Goal: Information Seeking & Learning: Learn about a topic

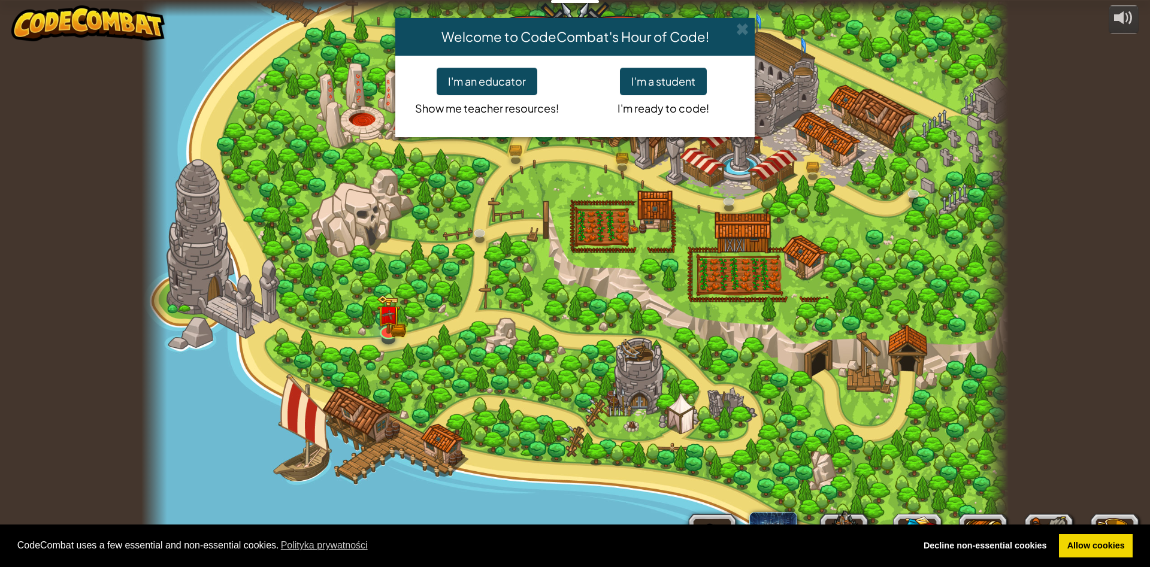
select select "pl"
click at [391, 326] on div "Welcome to CodeCombat's Hour of Code! I'm an educator Show me teacher resources…" at bounding box center [575, 283] width 1150 height 567
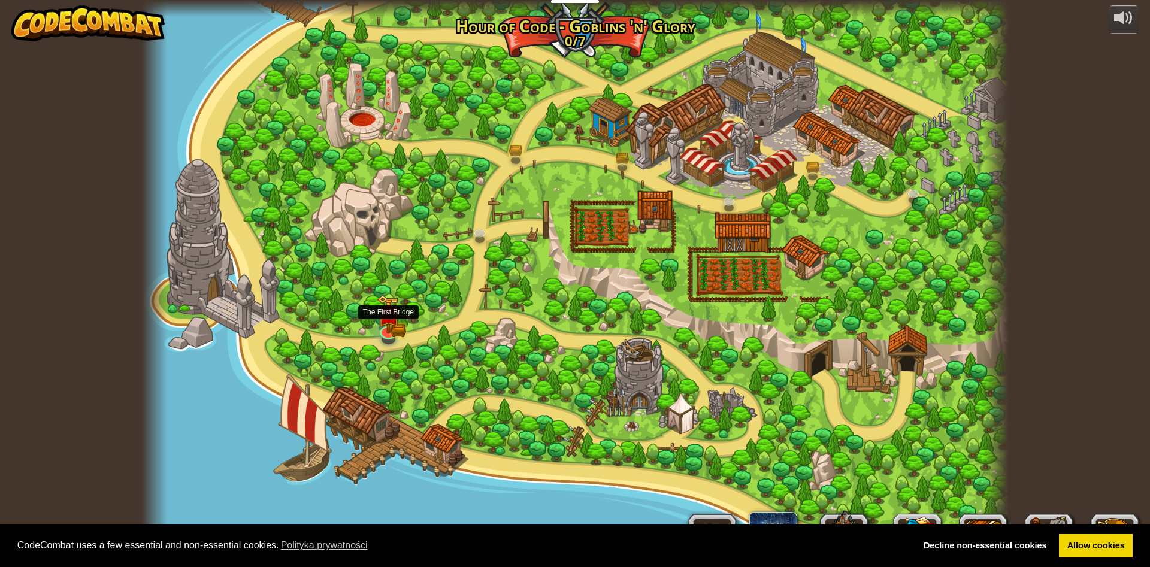
click at [390, 326] on img at bounding box center [388, 314] width 23 height 38
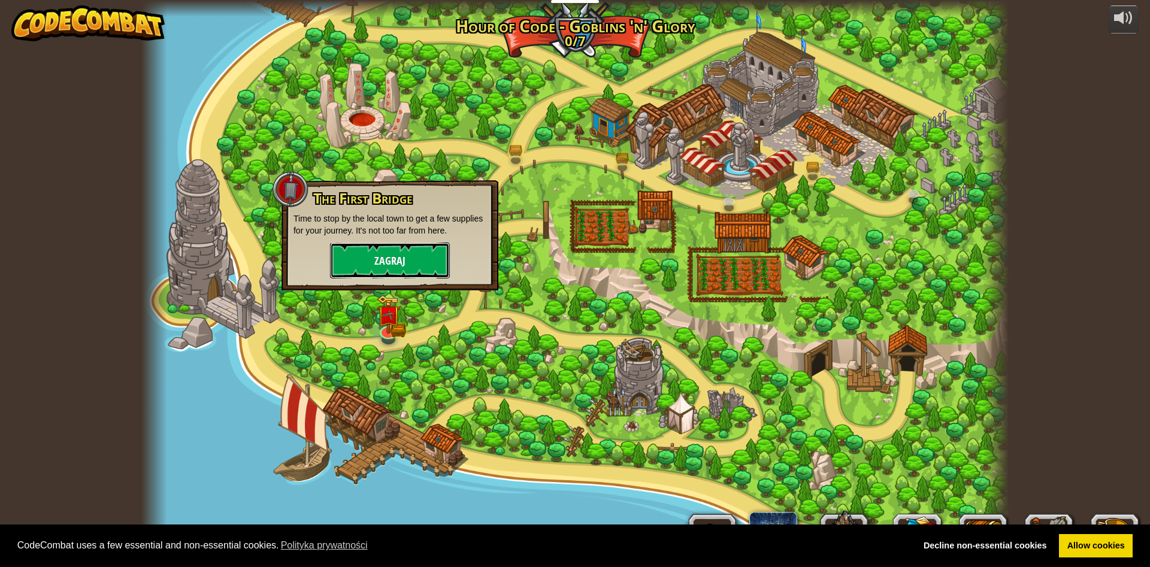
click at [398, 265] on button "Zagraj" at bounding box center [390, 261] width 120 height 36
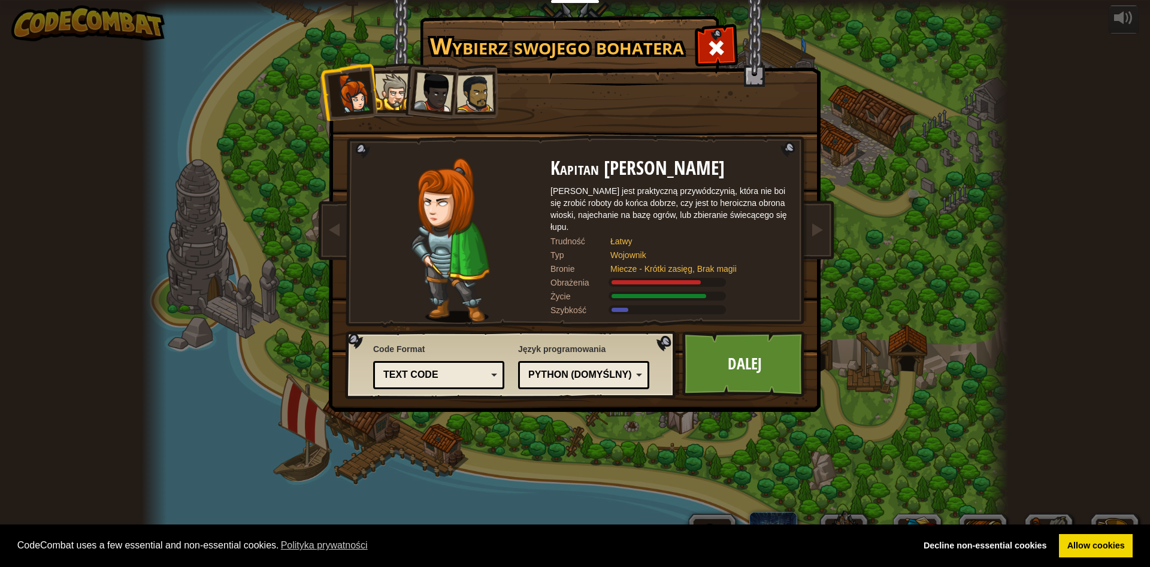
click at [399, 91] on div at bounding box center [393, 92] width 37 height 37
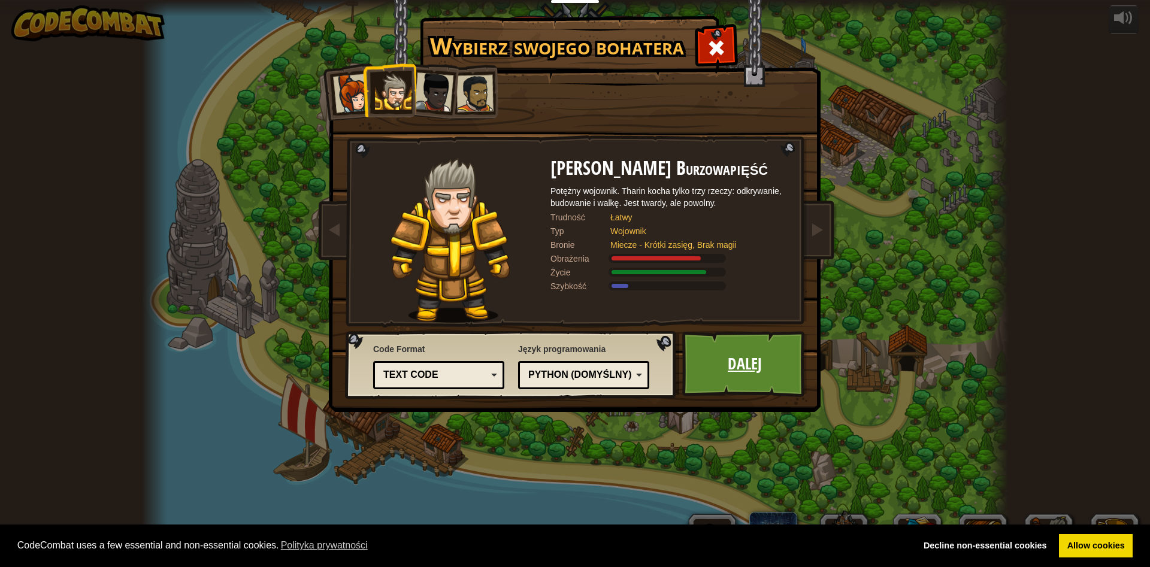
click at [716, 367] on link "Dalej" at bounding box center [744, 364] width 125 height 66
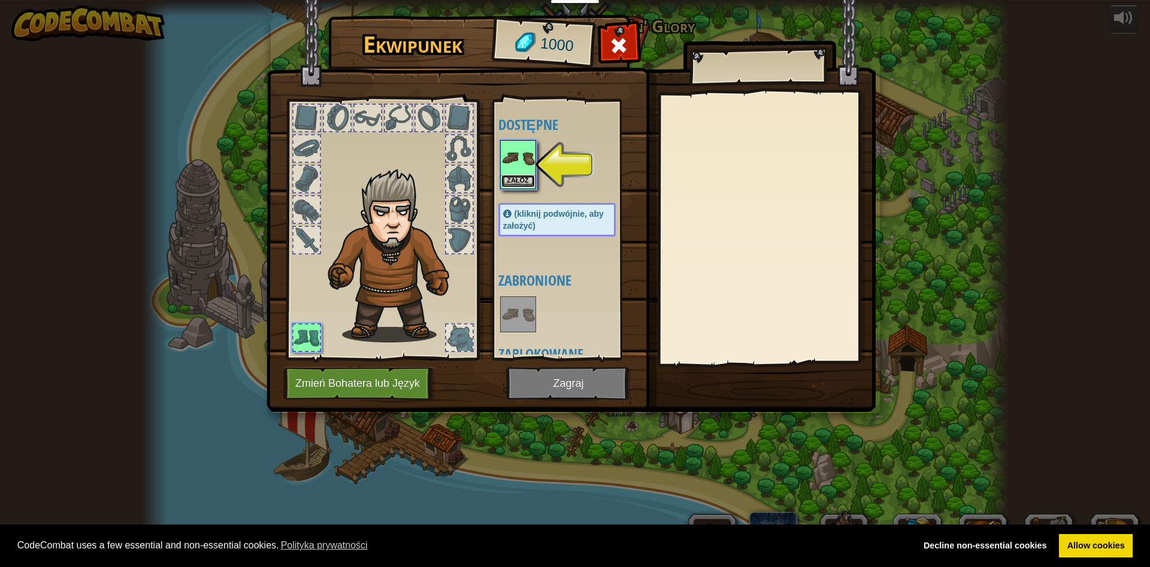
click at [513, 177] on button "Załóż" at bounding box center [518, 181] width 34 height 13
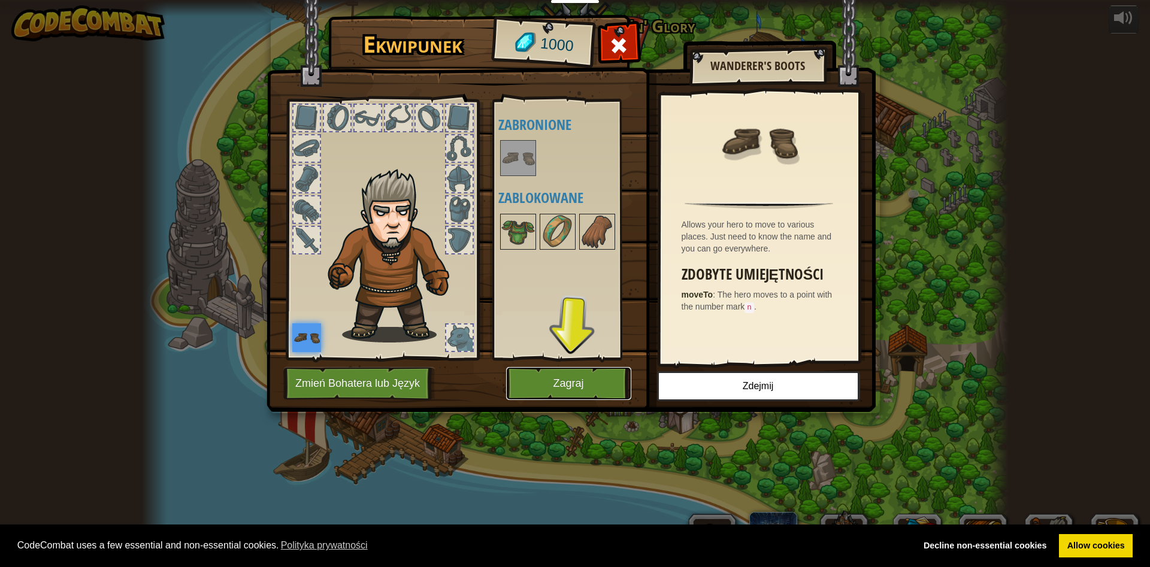
click at [573, 393] on button "Zagraj" at bounding box center [568, 383] width 125 height 33
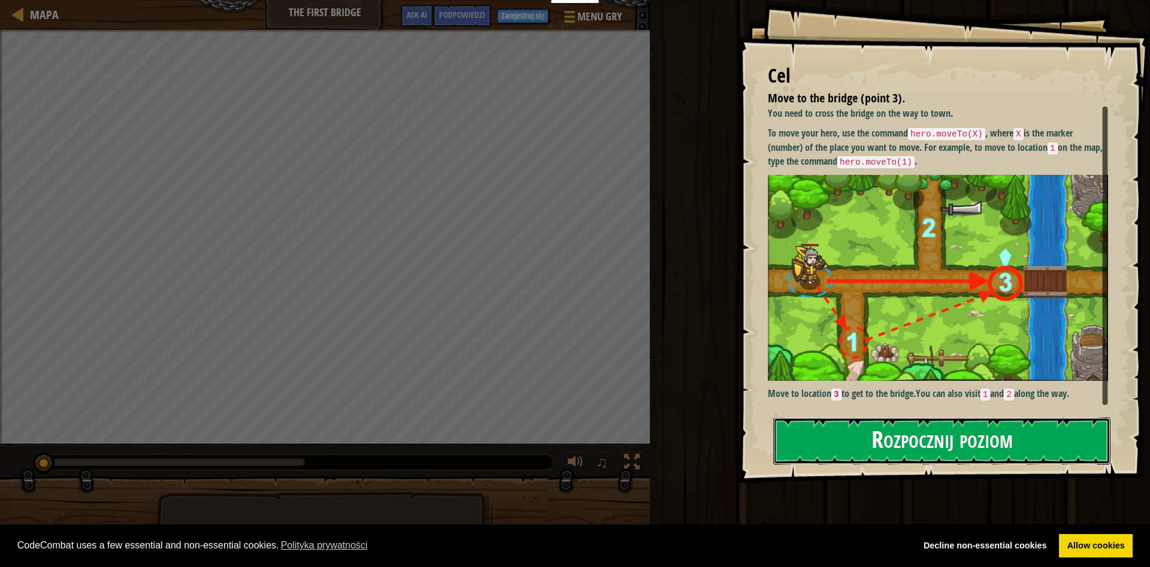
click at [841, 448] on button "Rozpocznij poziom" at bounding box center [941, 440] width 337 height 47
